Goal: Find specific page/section: Find specific page/section

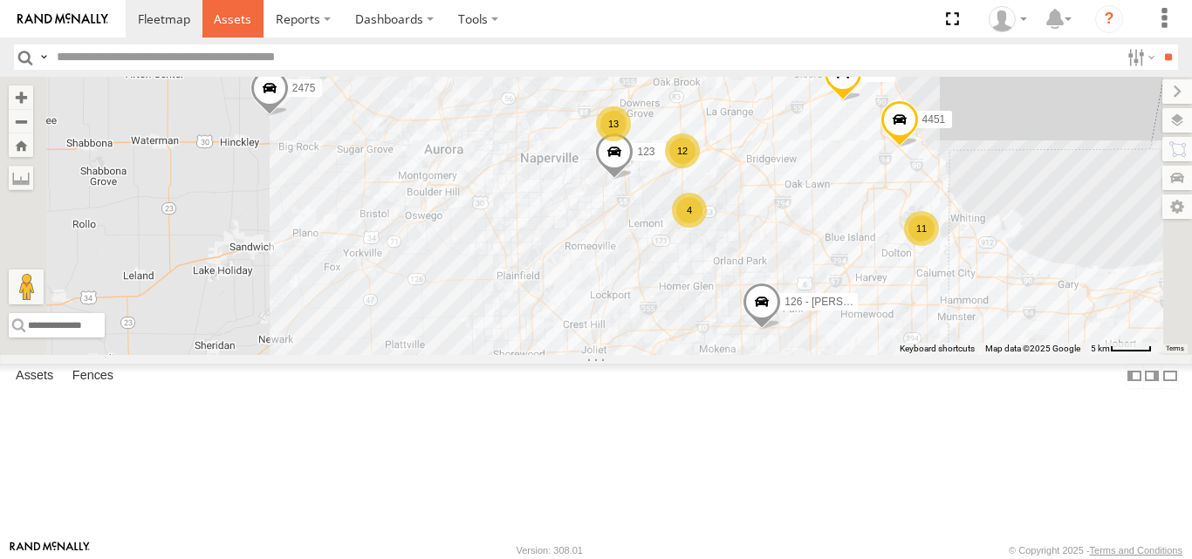
click at [240, 24] on span at bounding box center [233, 18] width 38 height 17
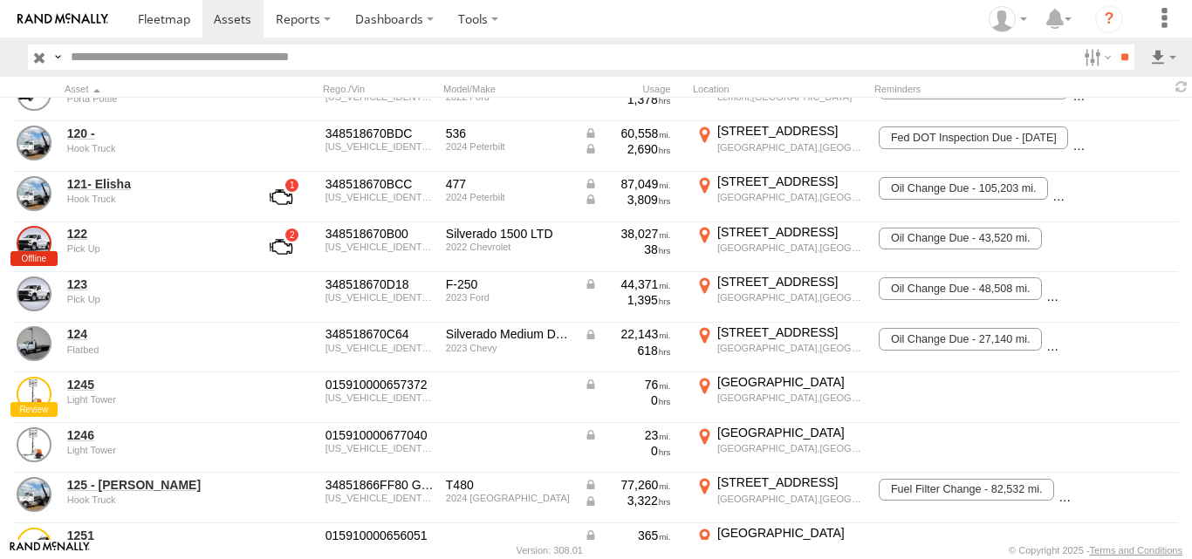
scroll to position [464, 0]
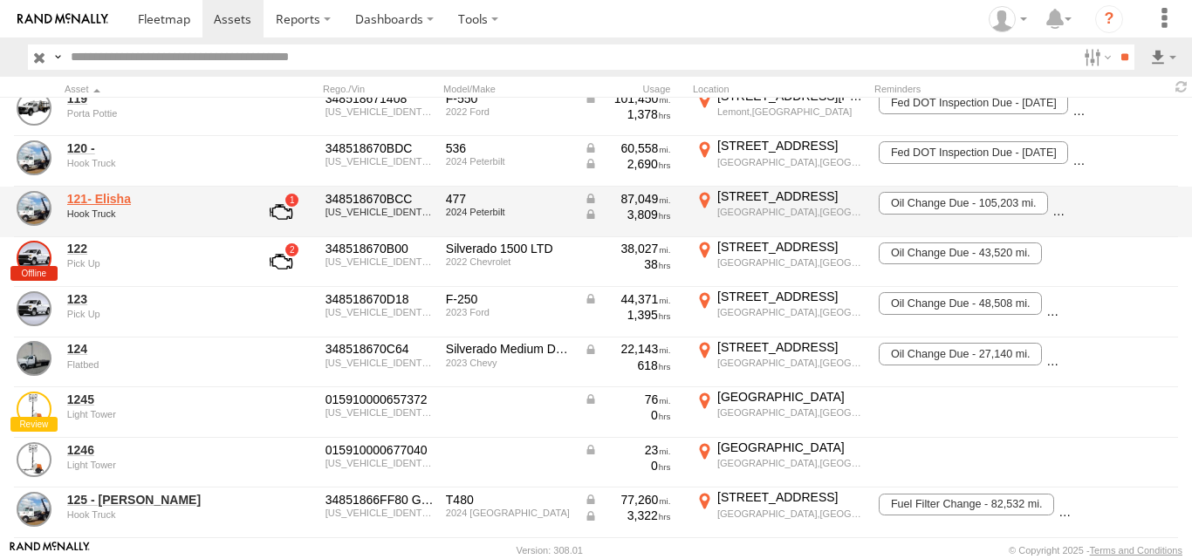
click at [113, 196] on link "121- Elisha" at bounding box center [151, 199] width 169 height 16
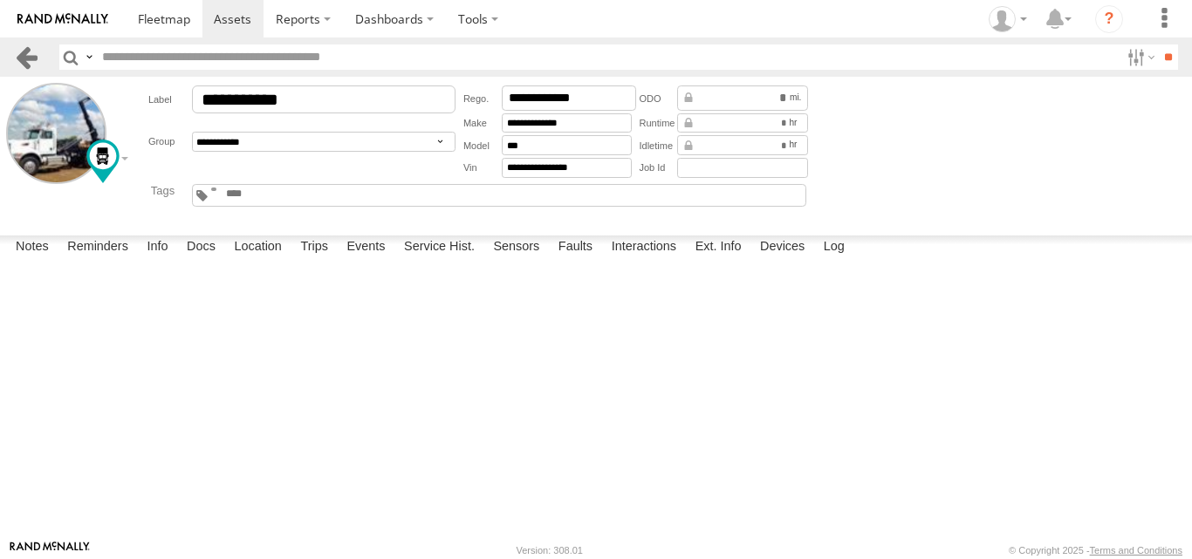
click at [29, 53] on link at bounding box center [26, 57] width 25 height 25
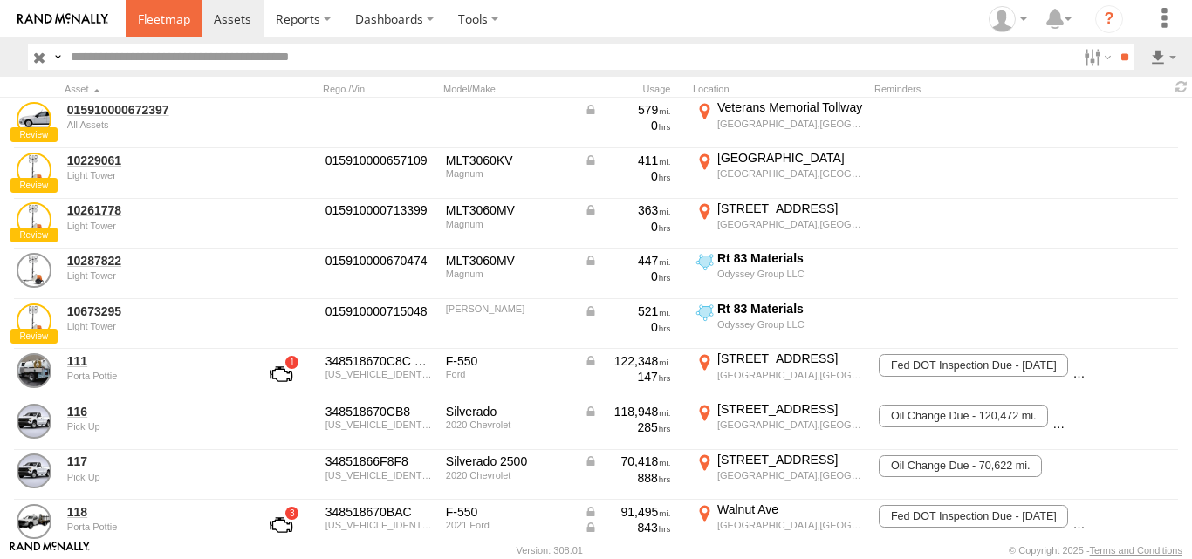
click at [151, 20] on span at bounding box center [164, 18] width 52 height 17
